Goal: Find specific page/section: Find specific page/section

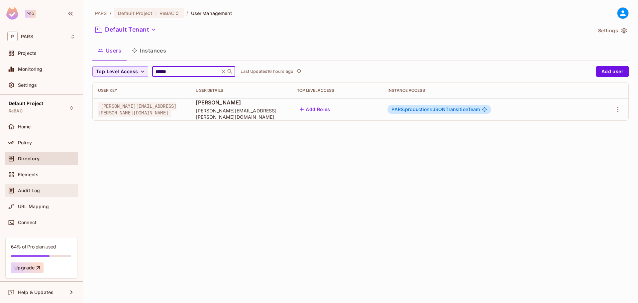
click at [34, 189] on span "Audit Log" at bounding box center [29, 190] width 22 height 5
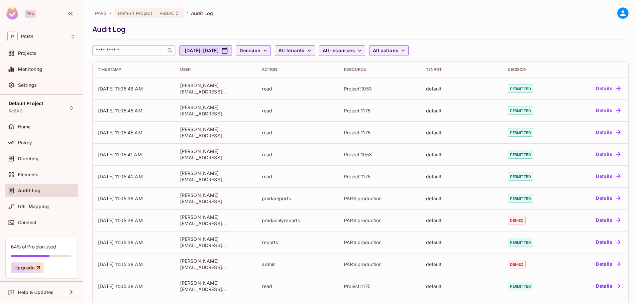
click at [125, 53] on input "text" at bounding box center [129, 50] width 70 height 7
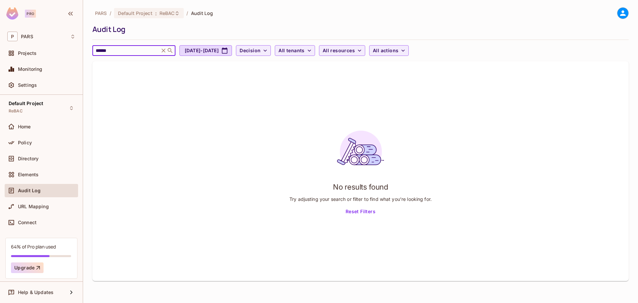
type input "******"
click at [166, 51] on icon at bounding box center [164, 51] width 4 height 4
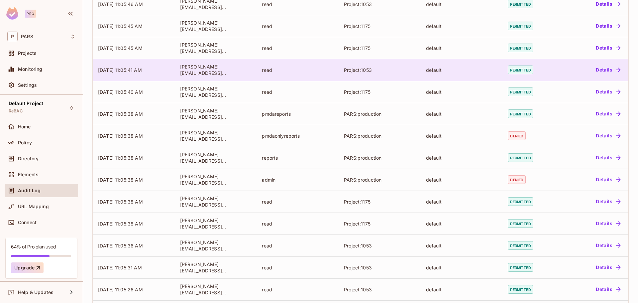
scroll to position [135, 0]
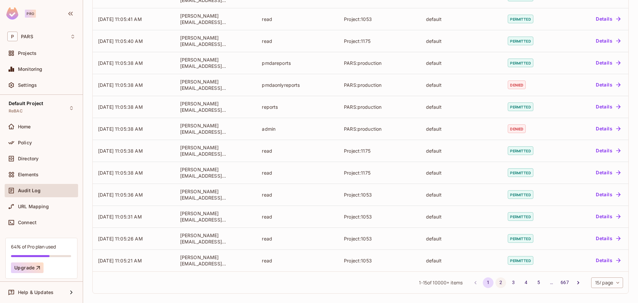
click at [496, 280] on button "2" at bounding box center [501, 282] width 11 height 11
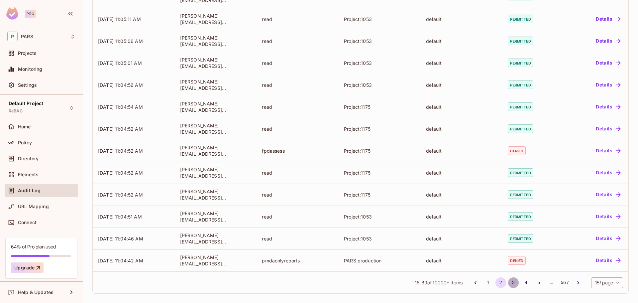
click at [508, 281] on button "3" at bounding box center [513, 282] width 11 height 11
click at [521, 281] on button "4" at bounding box center [526, 282] width 11 height 11
click at [534, 282] on button "5" at bounding box center [539, 282] width 11 height 11
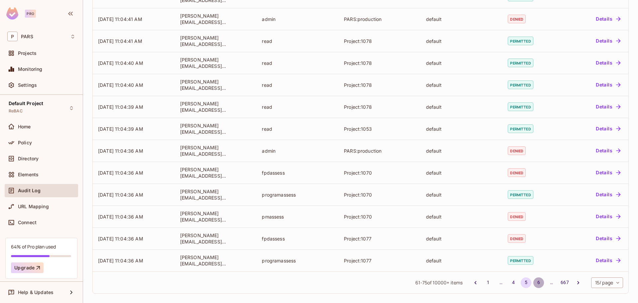
click at [534, 281] on button "6" at bounding box center [539, 282] width 11 height 11
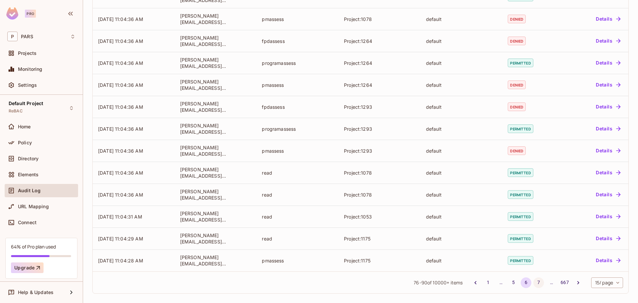
click at [534, 280] on button "7" at bounding box center [539, 282] width 11 height 11
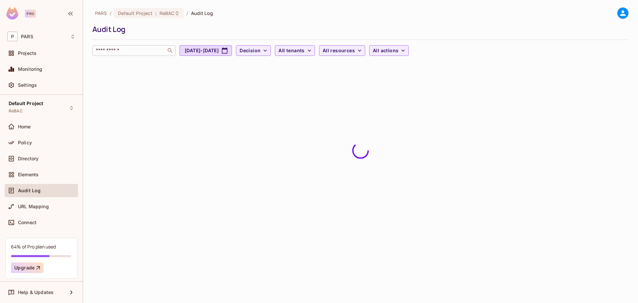
scroll to position [0, 0]
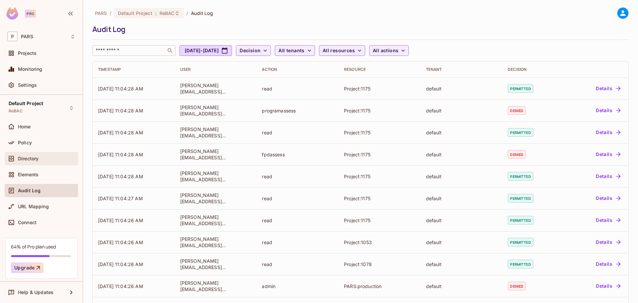
click at [32, 155] on div "Directory" at bounding box center [41, 159] width 68 height 8
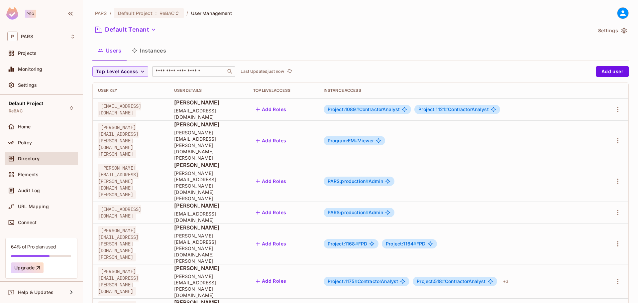
click at [169, 70] on input "text" at bounding box center [189, 71] width 70 height 7
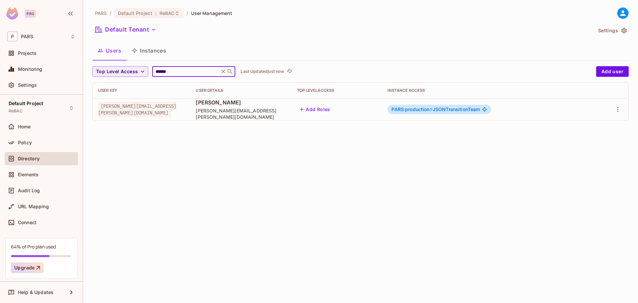
type input "******"
click at [430, 111] on span "PARS:production #" at bounding box center [412, 109] width 41 height 6
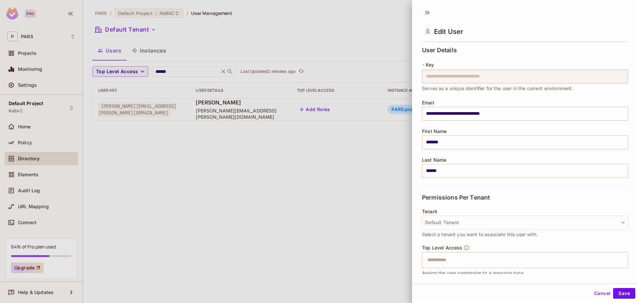
drag, startPoint x: 252, startPoint y: 201, endPoint x: 250, endPoint y: 194, distance: 7.9
click at [252, 201] on div at bounding box center [319, 151] width 638 height 303
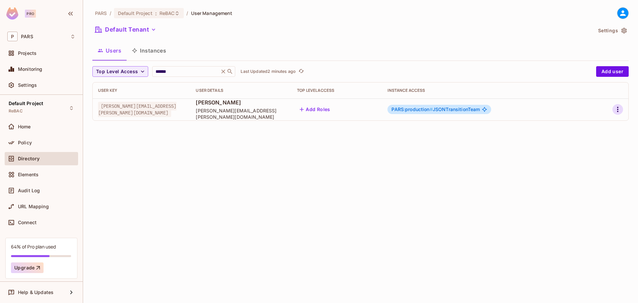
click at [617, 109] on icon "button" at bounding box center [618, 109] width 8 height 8
click at [239, 220] on div at bounding box center [319, 151] width 638 height 303
click at [193, 72] on input "******" at bounding box center [185, 71] width 63 height 7
drag, startPoint x: 291, startPoint y: 152, endPoint x: 77, endPoint y: 64, distance: 231.0
click at [288, 149] on div "PARS / Default Project : ReBAC / User Management Default Tenant Settings Users …" at bounding box center [360, 151] width 555 height 303
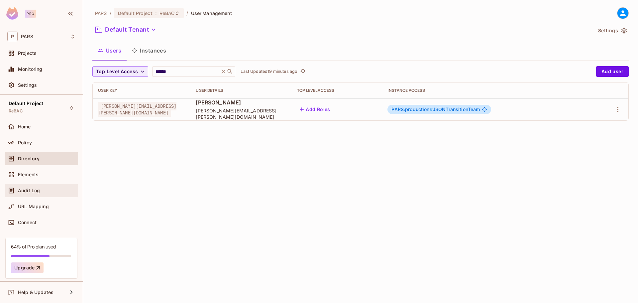
click at [38, 190] on span "Audit Log" at bounding box center [29, 190] width 22 height 5
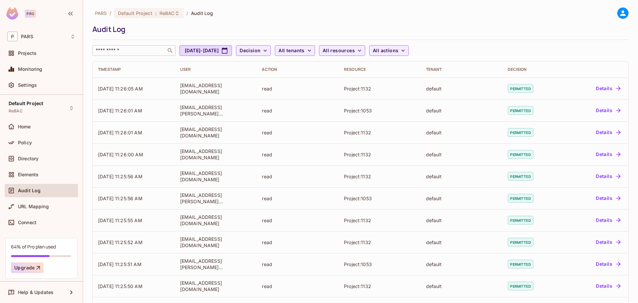
click at [134, 49] on input "text" at bounding box center [129, 50] width 70 height 7
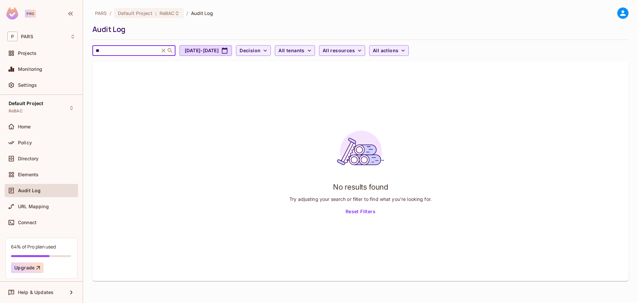
type input "*"
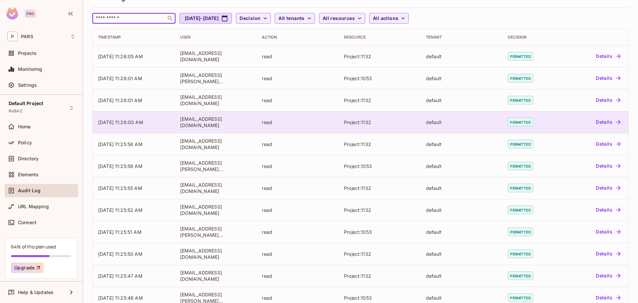
scroll to position [133, 0]
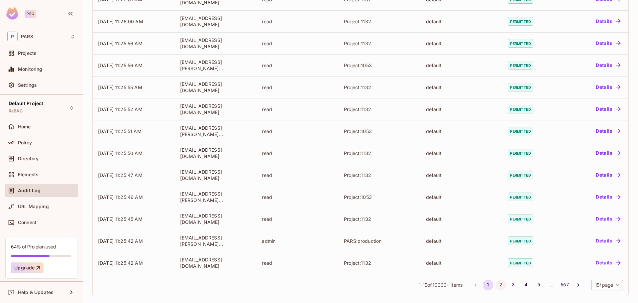
click at [496, 284] on button "2" at bounding box center [501, 285] width 11 height 11
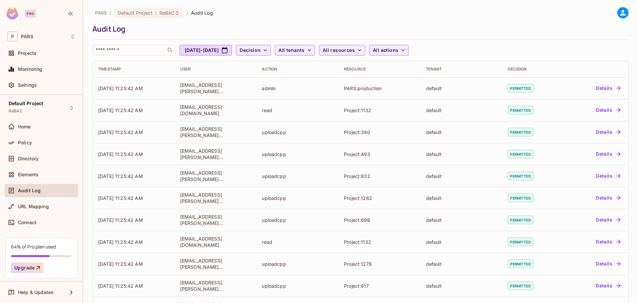
scroll to position [0, 0]
click at [27, 155] on div "Directory" at bounding box center [41, 159] width 68 height 8
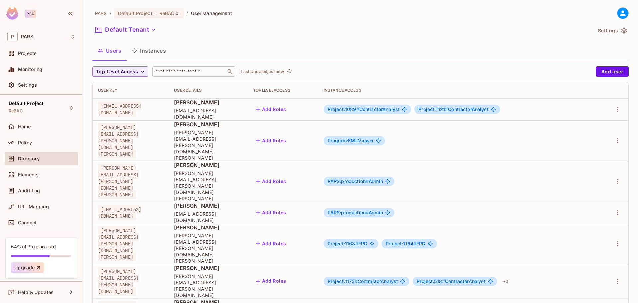
click at [180, 68] on input "text" at bounding box center [189, 71] width 70 height 7
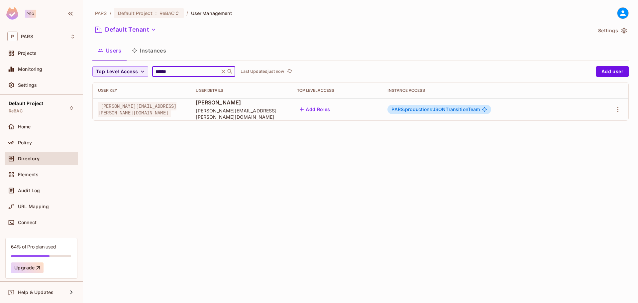
type input "******"
click at [262, 172] on div "PARS / Default Project : ReBAC / User Management Default Tenant Settings Users …" at bounding box center [360, 151] width 555 height 303
click at [38, 190] on span "Audit Log" at bounding box center [29, 190] width 22 height 5
